Goal: Find specific page/section: Find specific page/section

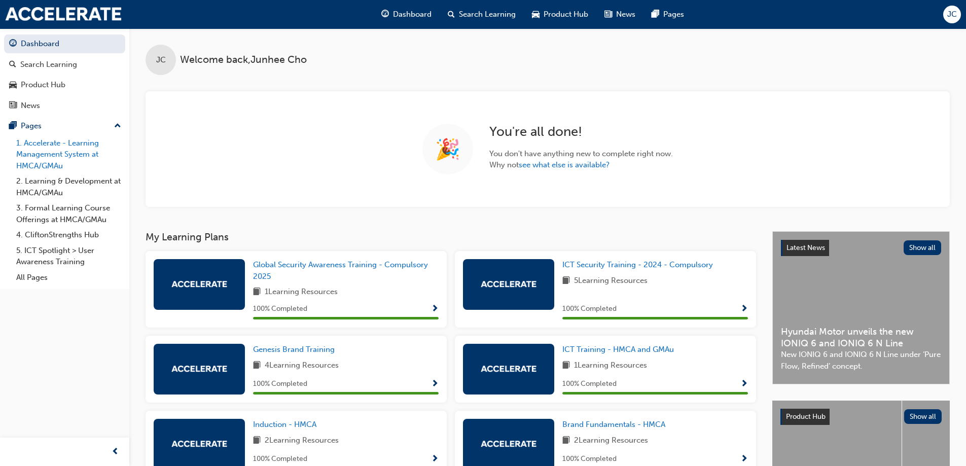
click at [94, 155] on link "1. Accelerate - Learning Management System at HMCA/GMAu" at bounding box center [68, 154] width 113 height 39
